Goal: Find specific page/section: Find specific page/section

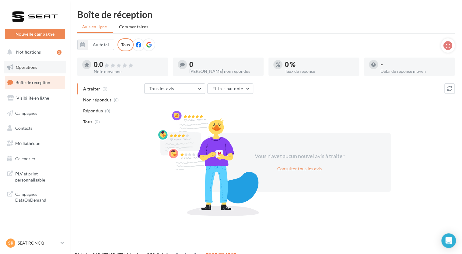
click at [37, 69] on link "Opérations" at bounding box center [35, 67] width 63 height 13
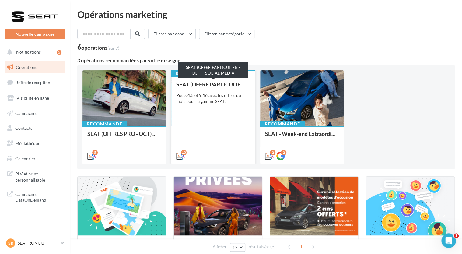
click at [212, 84] on div "SEAT (OFFRE PARTICULIER - OCT) - SOCIAL MEDIA" at bounding box center [213, 84] width 74 height 6
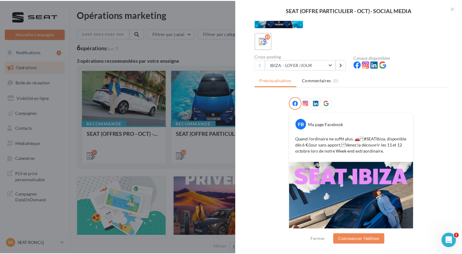
scroll to position [24, 0]
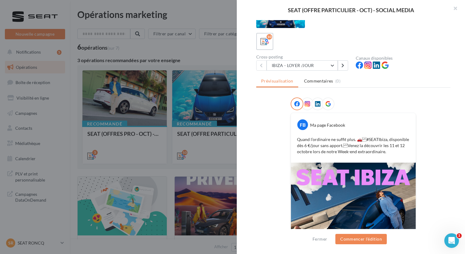
click at [221, 54] on div at bounding box center [232, 127] width 465 height 254
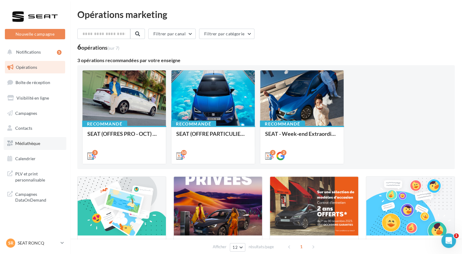
click at [44, 147] on link "Médiathèque" at bounding box center [35, 143] width 63 height 13
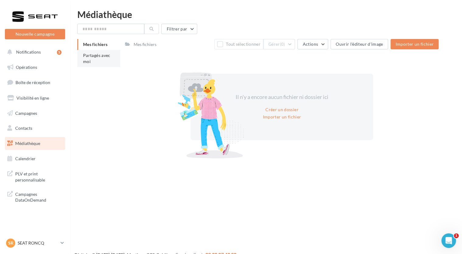
click at [93, 56] on span "Partagés avec moi" at bounding box center [96, 58] width 27 height 11
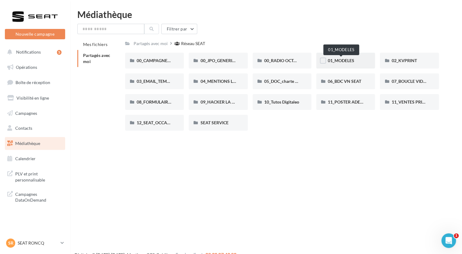
click at [348, 60] on span "01_MODELES" at bounding box center [341, 60] width 26 height 5
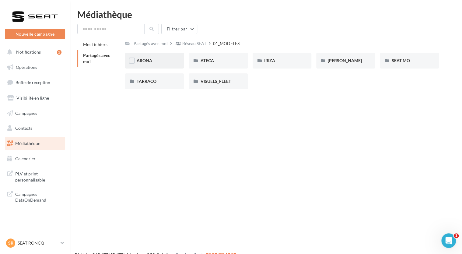
click at [161, 60] on div "ARONA" at bounding box center [155, 61] width 36 height 6
click at [160, 60] on div "01-IMAGES" at bounding box center [155, 61] width 36 height 6
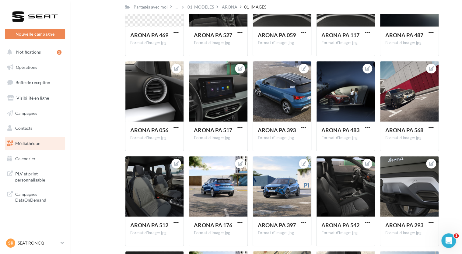
scroll to position [29, 0]
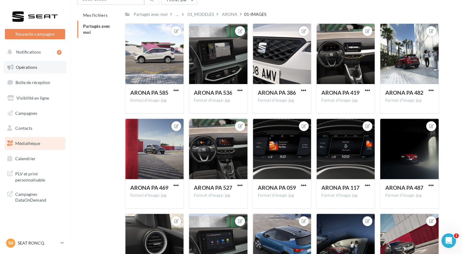
click at [30, 66] on span "Opérations" at bounding box center [26, 67] width 21 height 5
